Goal: Find specific page/section: Find specific page/section

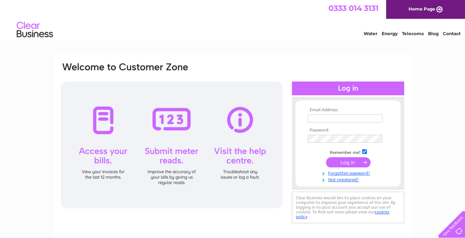
type input "garrym@lrh.co.uk"
click at [339, 159] on input "submit" at bounding box center [348, 162] width 45 height 10
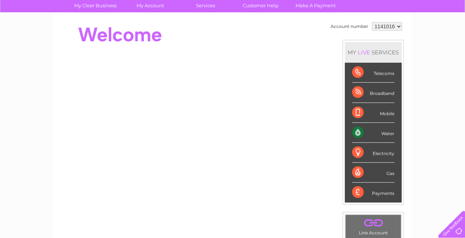
scroll to position [72, 0]
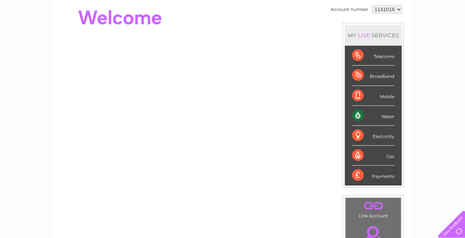
click at [368, 112] on div "Water" at bounding box center [373, 116] width 42 height 20
click at [381, 113] on div "Water" at bounding box center [373, 116] width 42 height 20
drag, startPoint x: 381, startPoint y: 113, endPoint x: 362, endPoint y: 114, distance: 19.3
click at [362, 114] on div "Water" at bounding box center [373, 116] width 42 height 20
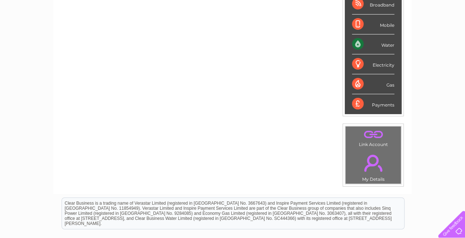
scroll to position [145, 0]
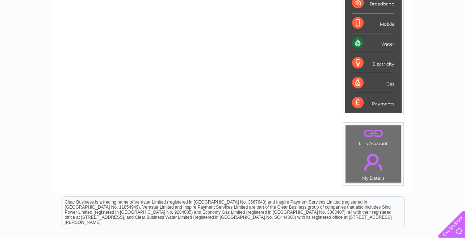
click at [373, 59] on div "Electricity" at bounding box center [373, 63] width 42 height 20
drag, startPoint x: 373, startPoint y: 59, endPoint x: 359, endPoint y: 82, distance: 26.6
click at [359, 82] on div "Gas" at bounding box center [373, 83] width 42 height 20
click at [381, 79] on div "Gas" at bounding box center [373, 83] width 42 height 20
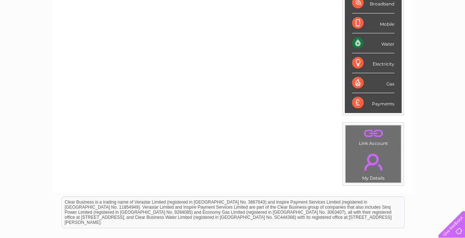
click at [381, 79] on div "Gas" at bounding box center [373, 83] width 42 height 20
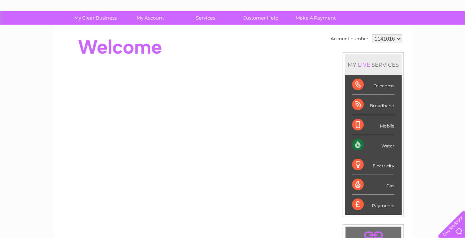
scroll to position [0, 0]
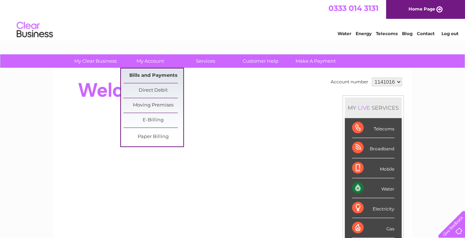
click at [147, 74] on link "Bills and Payments" at bounding box center [153, 75] width 60 height 14
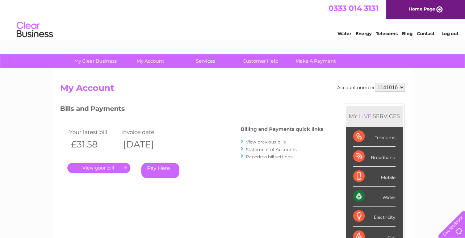
click at [102, 166] on link "." at bounding box center [98, 168] width 63 height 11
